Goal: Information Seeking & Learning: Learn about a topic

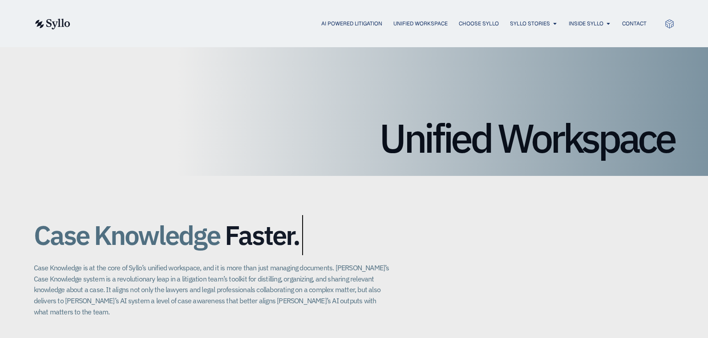
scroll to position [45, 0]
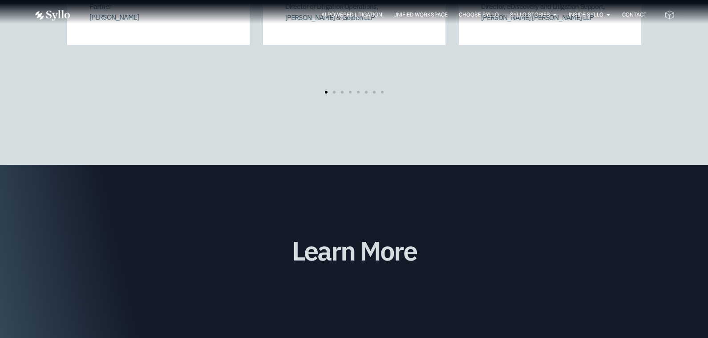
scroll to position [2225, 0]
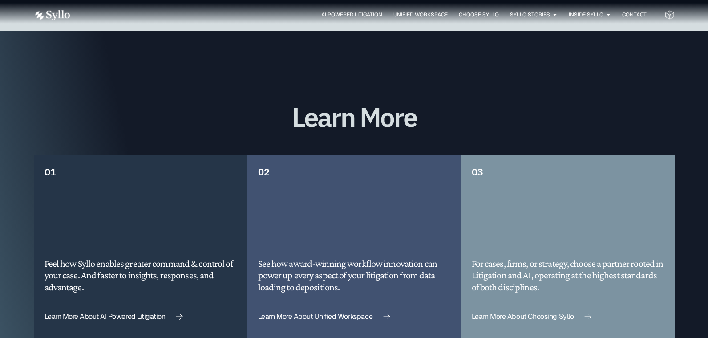
click at [365, 20] on div "AI Powered Litigation Unified Workspace Choose Syllo Syllo Stories Close Syllo …" at bounding box center [354, 15] width 641 height 12
click at [365, 15] on span "AI Powered Litigation" at bounding box center [351, 15] width 61 height 8
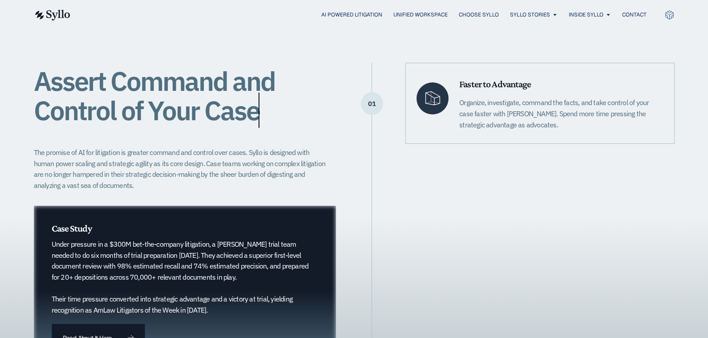
scroll to position [178, 0]
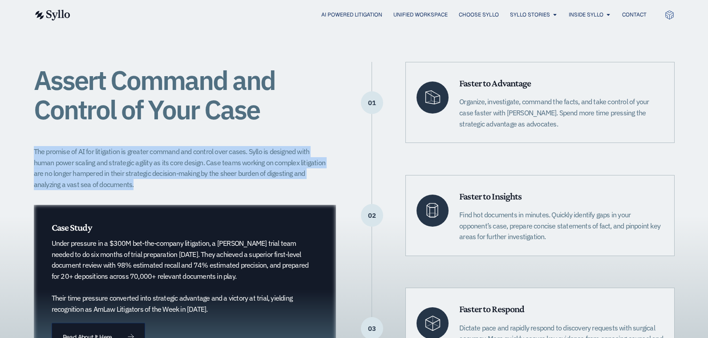
drag, startPoint x: 35, startPoint y: 152, endPoint x: 208, endPoint y: 168, distance: 173.8
click at [184, 182] on p "The promise of AI for litigation is greater command and control over cases. Syl…" at bounding box center [182, 168] width 297 height 44
copy p "The promise of AI for litigation is greater command and control over cases. Syl…"
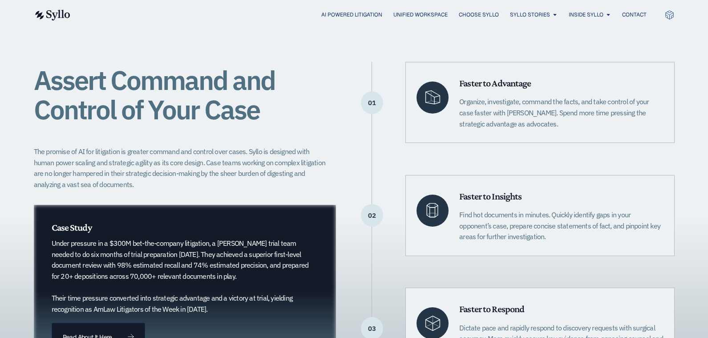
click at [487, 4] on div "AI Powered Litigation Unified Workspace Choose Syllo Syllo Stories Close Syllo …" at bounding box center [354, 14] width 641 height 29
